Goal: Communication & Community: Answer question/provide support

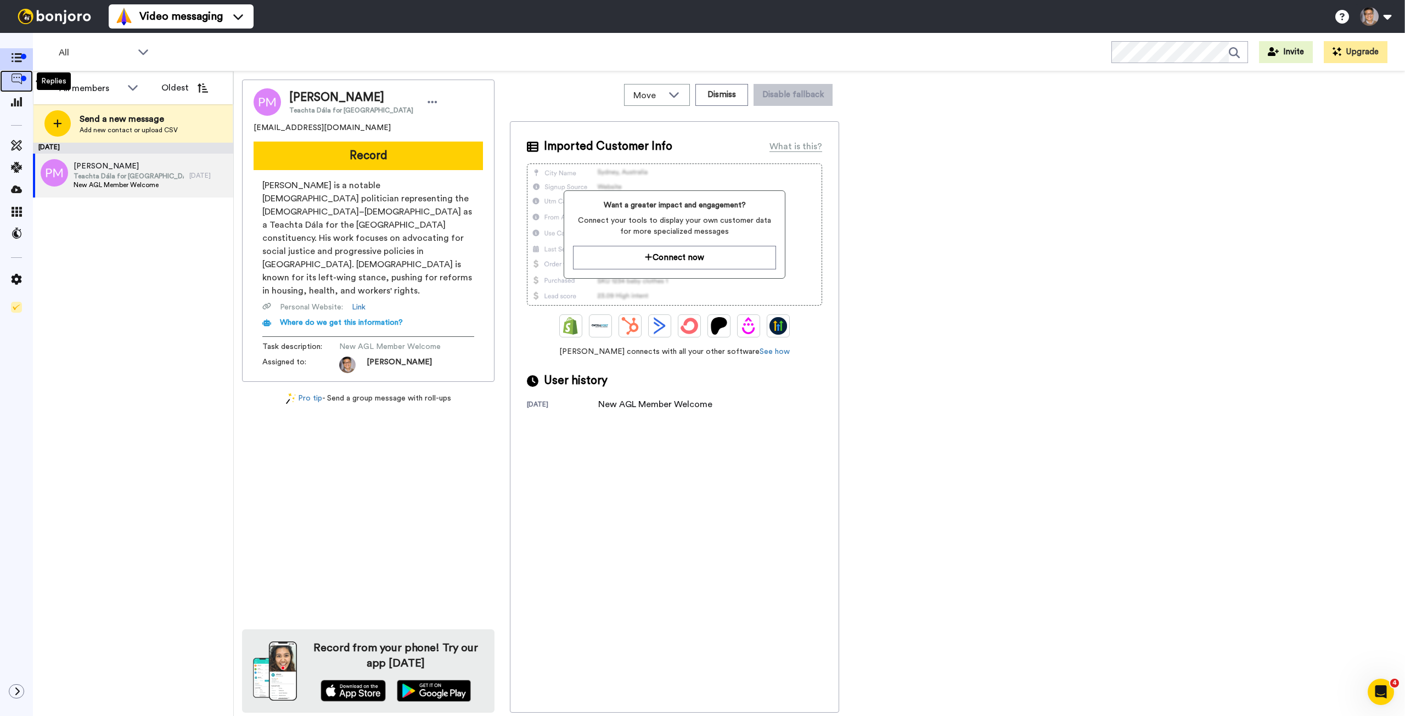
click at [21, 79] on div at bounding box center [23, 78] width 5 height 5
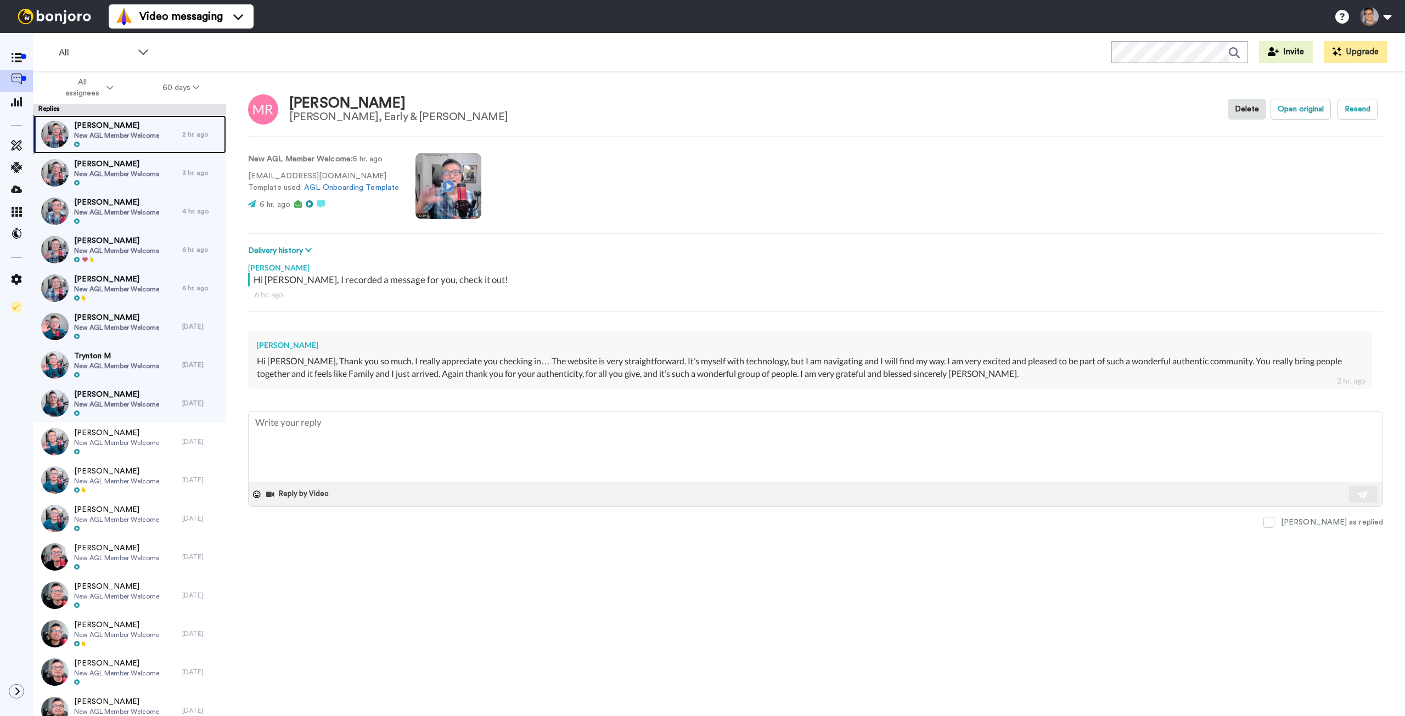
click at [131, 130] on span "[PERSON_NAME]" at bounding box center [116, 125] width 85 height 11
click at [110, 172] on span "New AGL Member Welcome" at bounding box center [116, 174] width 85 height 9
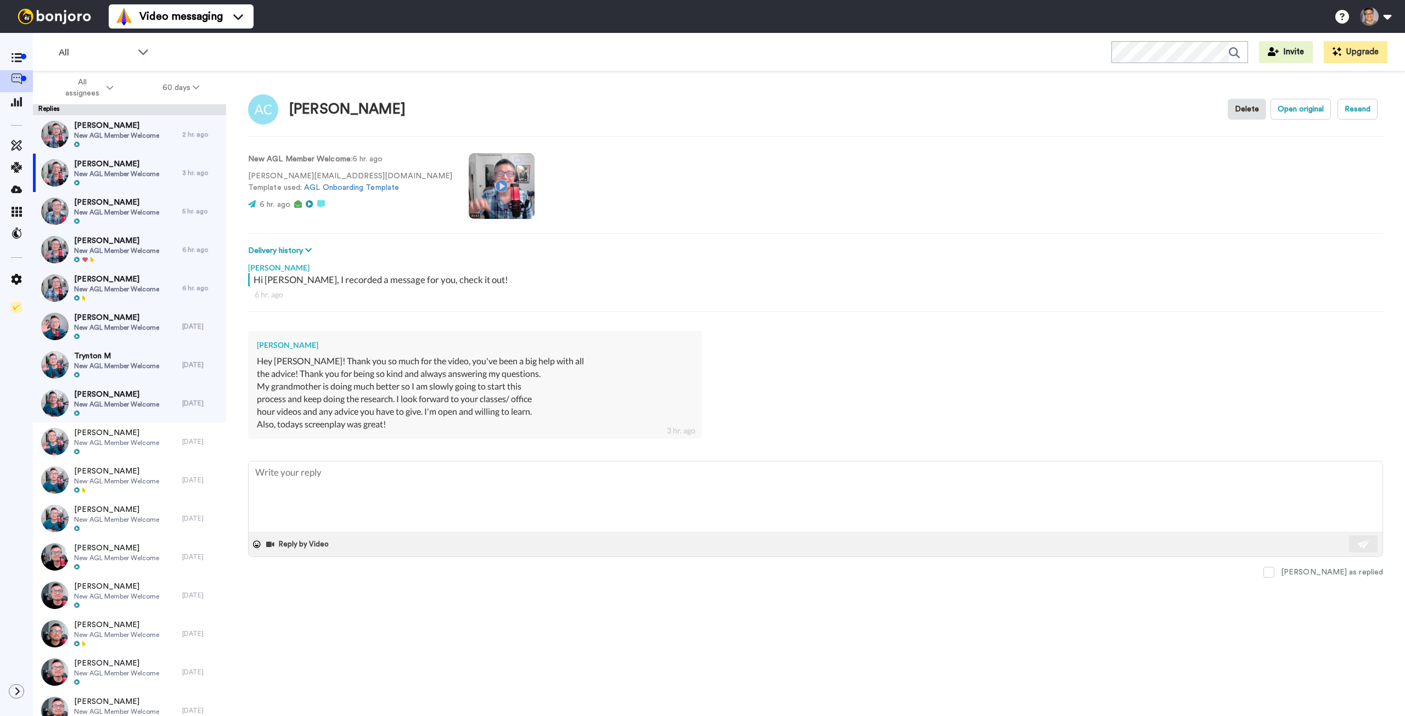
type textarea "x"
